Goal: Information Seeking & Learning: Learn about a topic

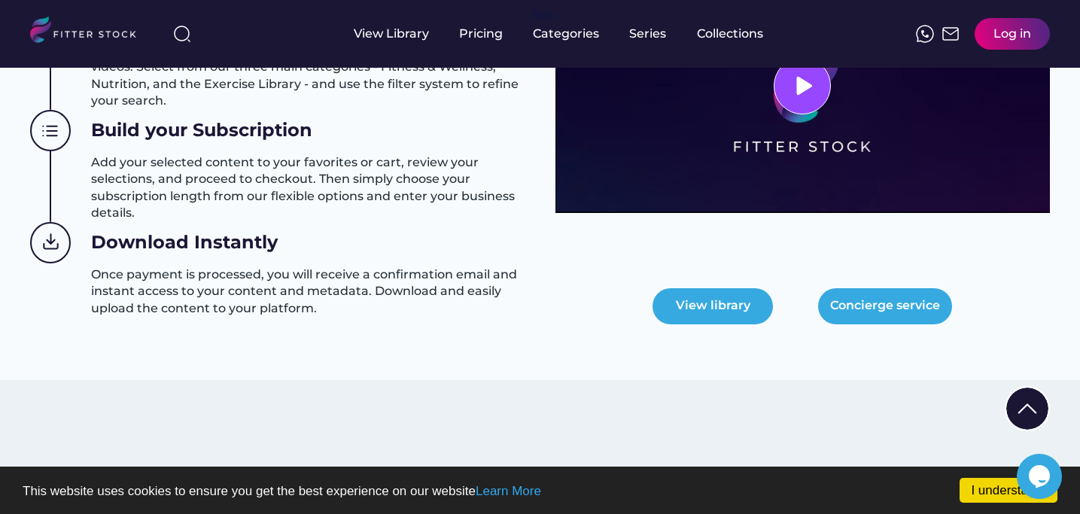
scroll to position [752, 0]
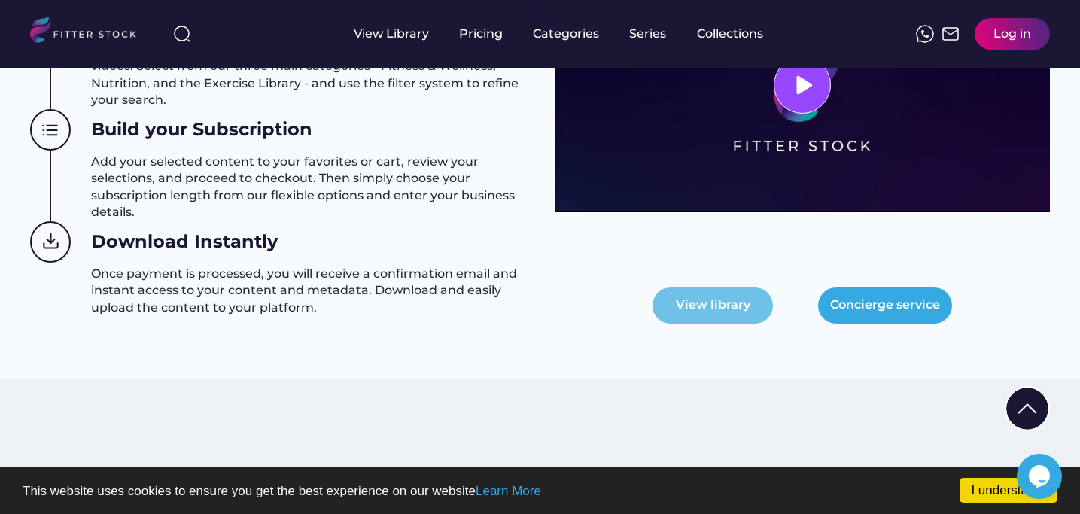
click at [733, 291] on button "View library" at bounding box center [712, 305] width 120 height 36
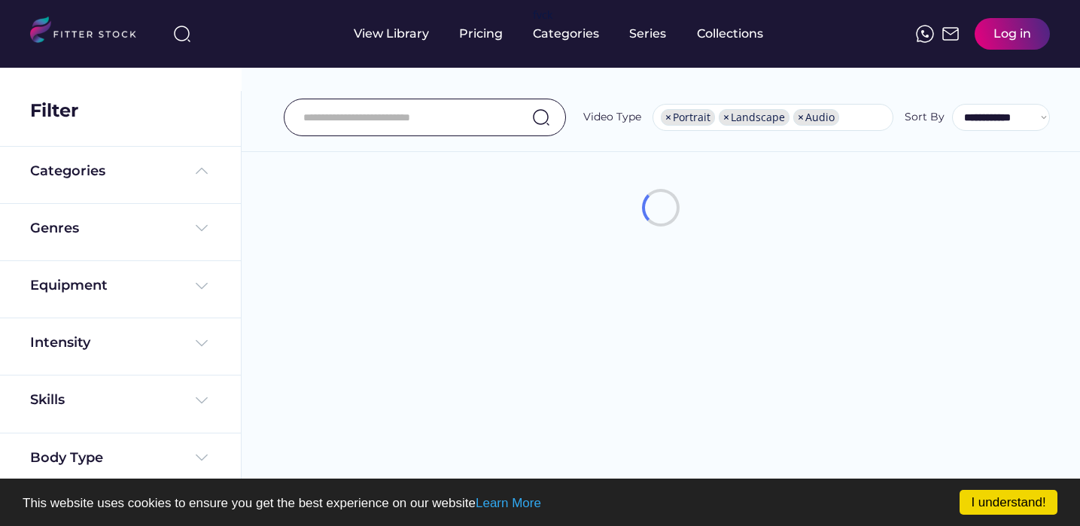
select select "**********"
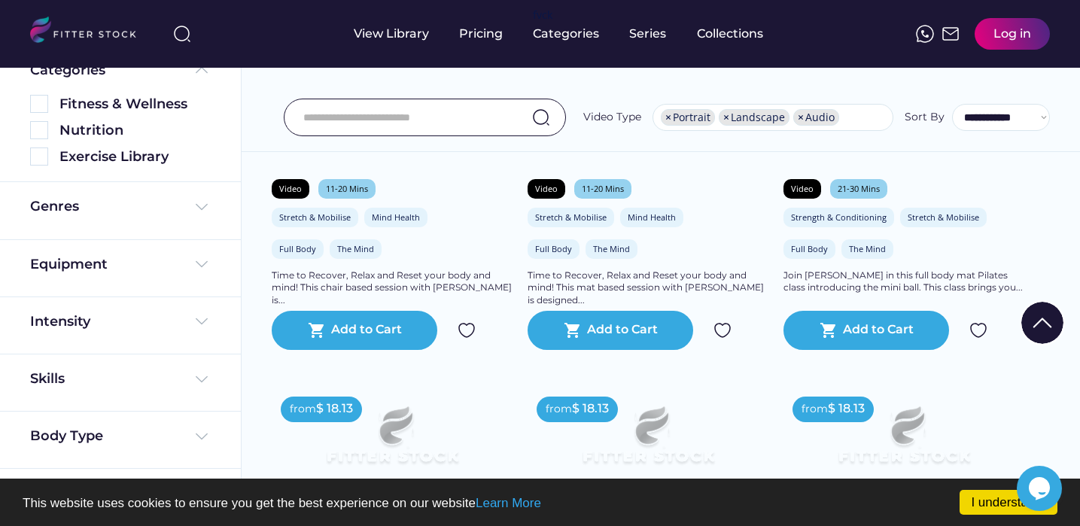
scroll to position [1288, 0]
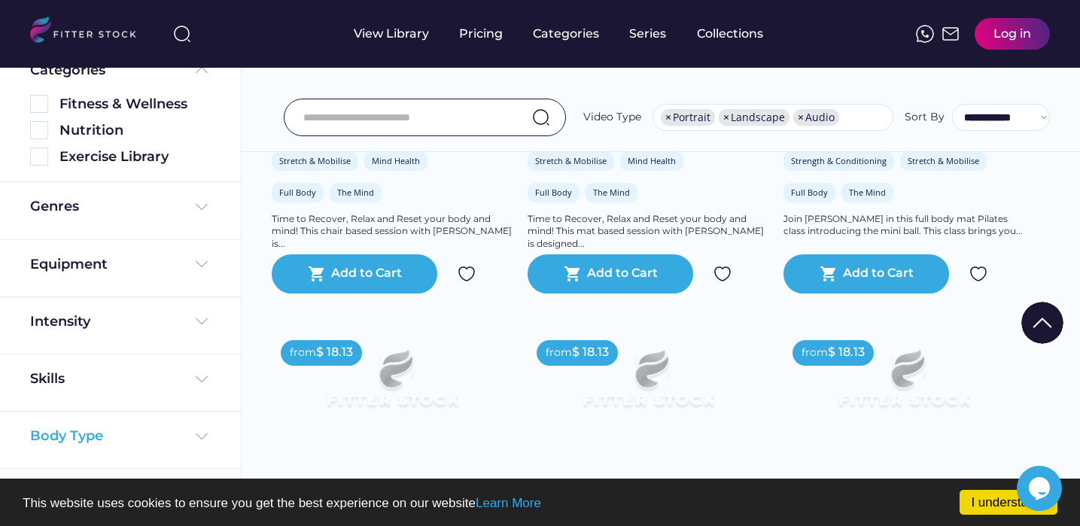
click at [120, 436] on div "Body Type" at bounding box center [120, 436] width 181 height 19
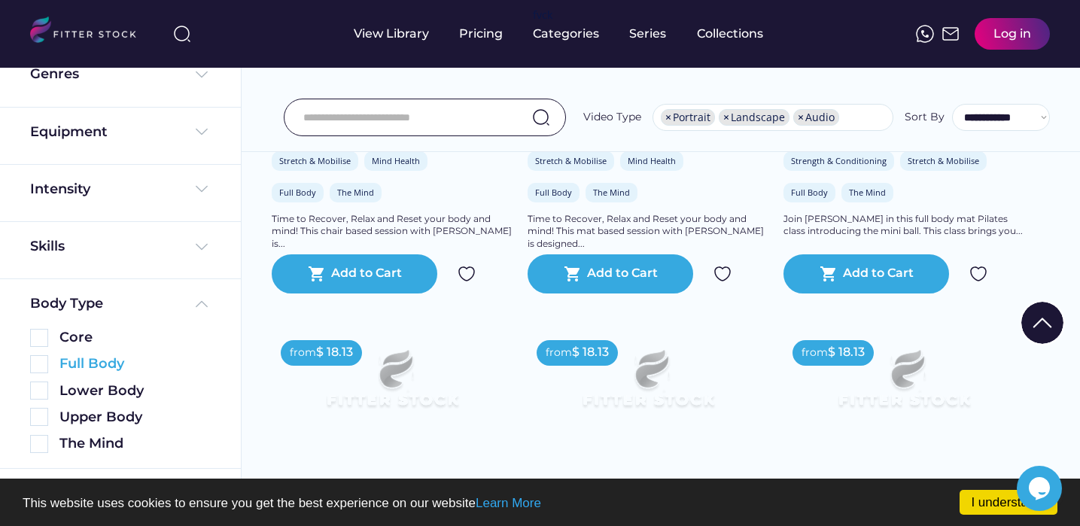
click at [87, 361] on div "Full Body" at bounding box center [134, 363] width 151 height 19
click at [40, 361] on img at bounding box center [39, 364] width 18 height 18
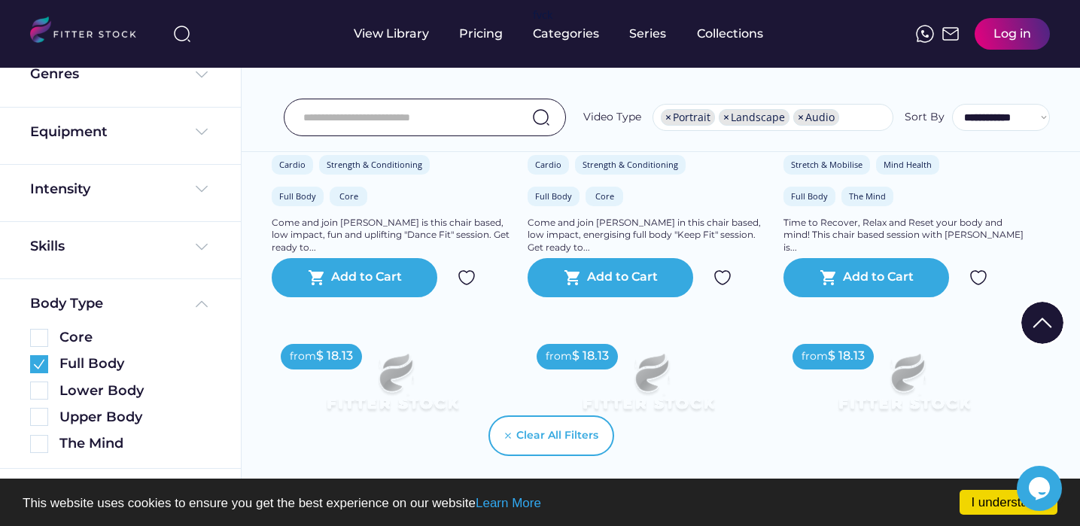
scroll to position [1032, 0]
